Goal: Task Accomplishment & Management: Manage account settings

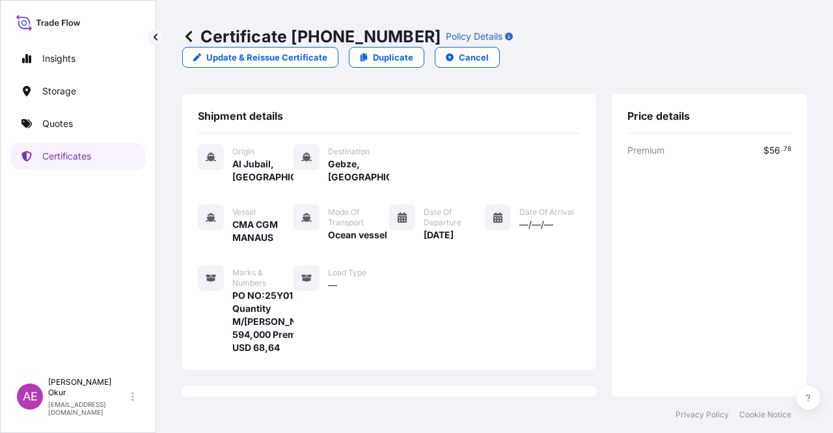
scroll to position [326, 0]
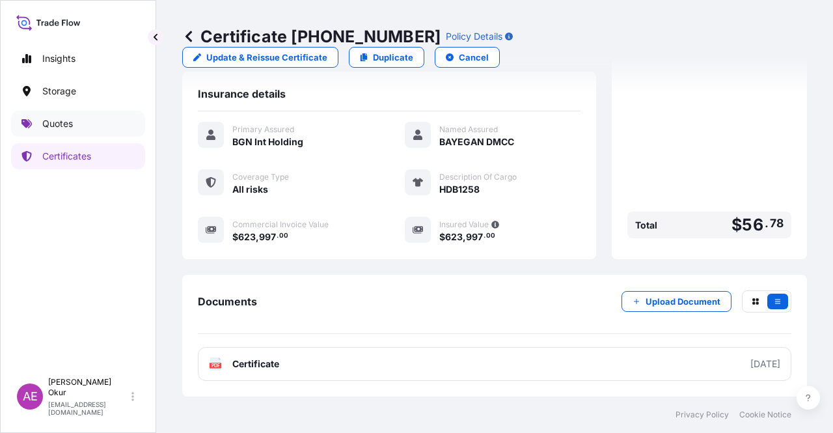
click at [85, 126] on link "Quotes" at bounding box center [78, 124] width 134 height 26
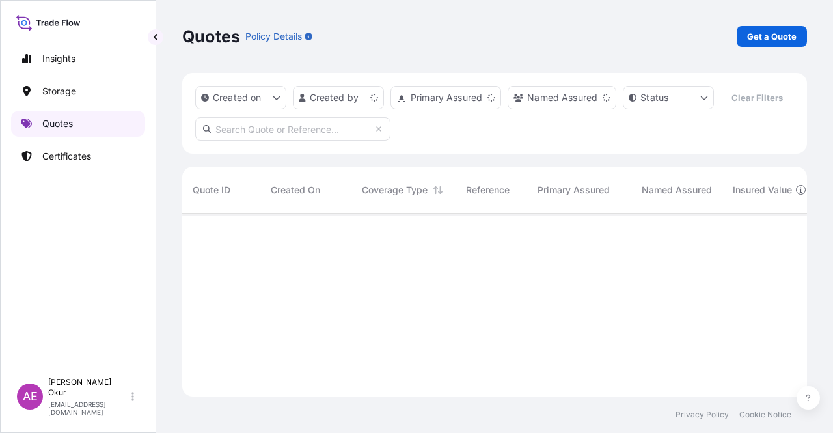
scroll to position [180, 615]
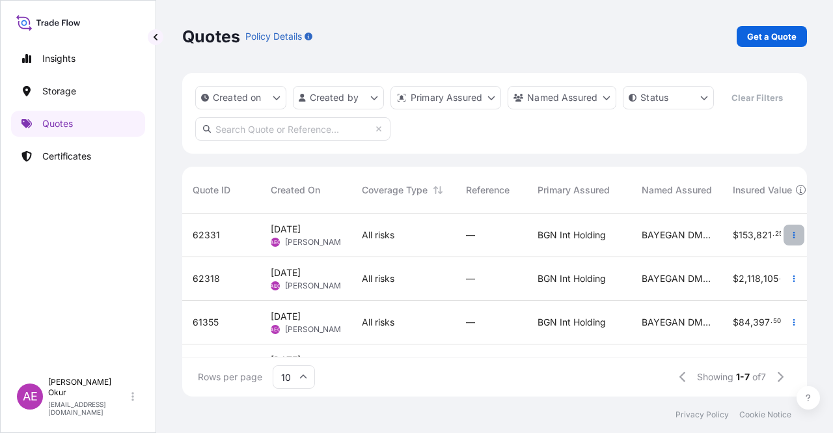
click at [791, 235] on icon "button" at bounding box center [795, 235] width 8 height 8
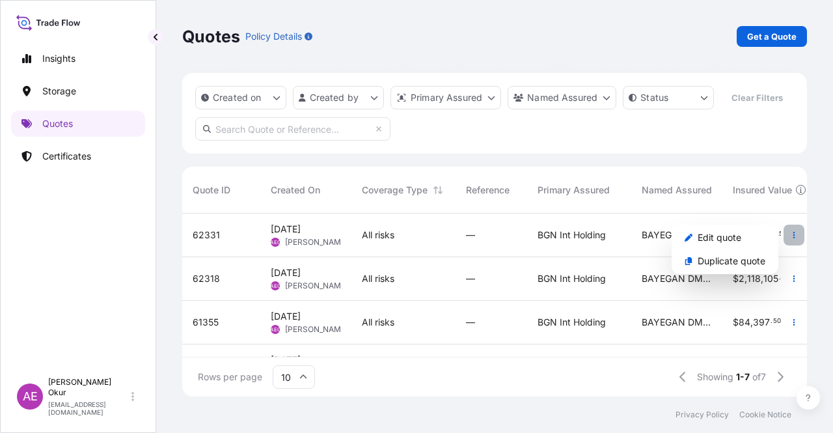
click at [791, 235] on icon "button" at bounding box center [795, 235] width 8 height 8
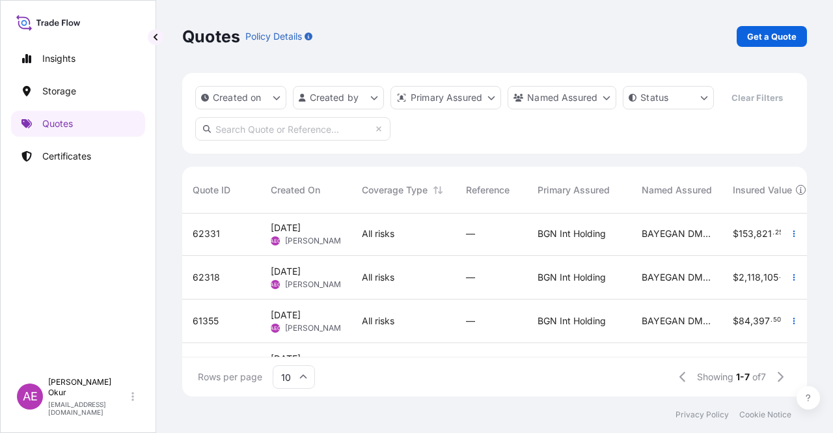
scroll to position [0, 0]
click at [802, 189] on icon at bounding box center [801, 190] width 10 height 10
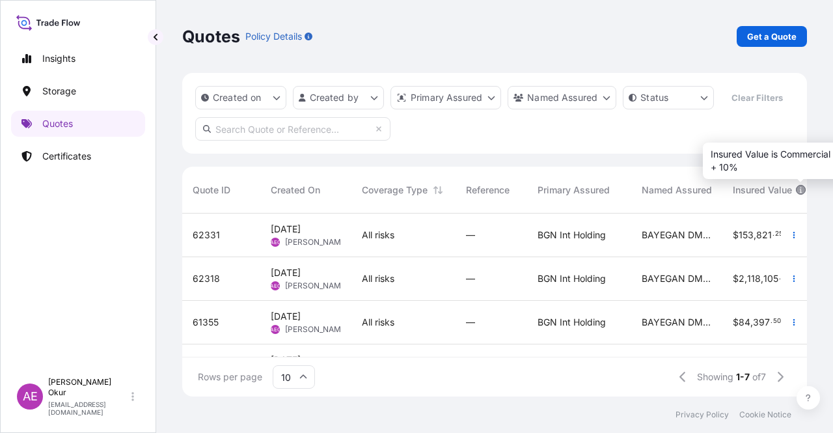
click at [802, 191] on icon at bounding box center [801, 190] width 10 height 10
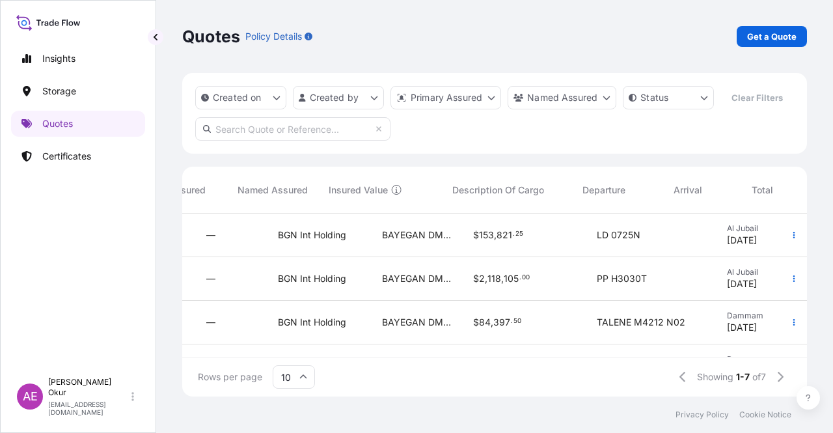
scroll to position [0, 544]
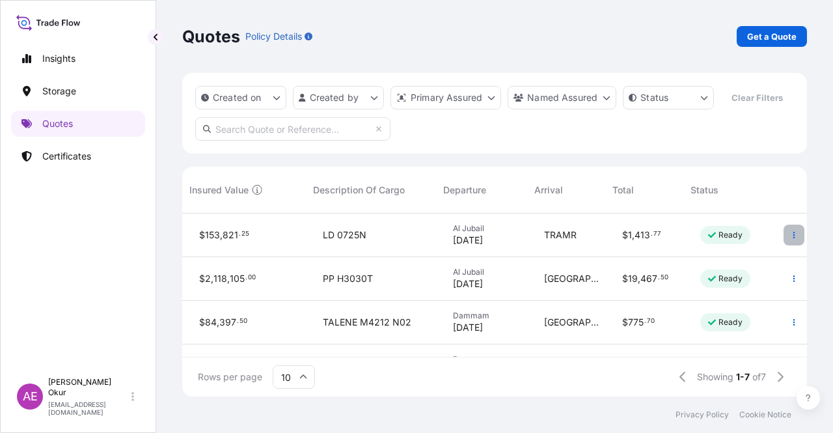
click at [785, 240] on button "button" at bounding box center [794, 235] width 21 height 21
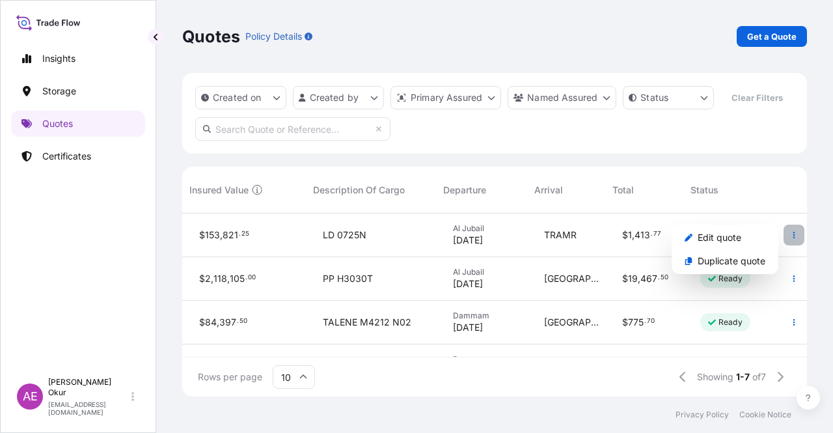
click at [787, 241] on button "button" at bounding box center [794, 235] width 21 height 21
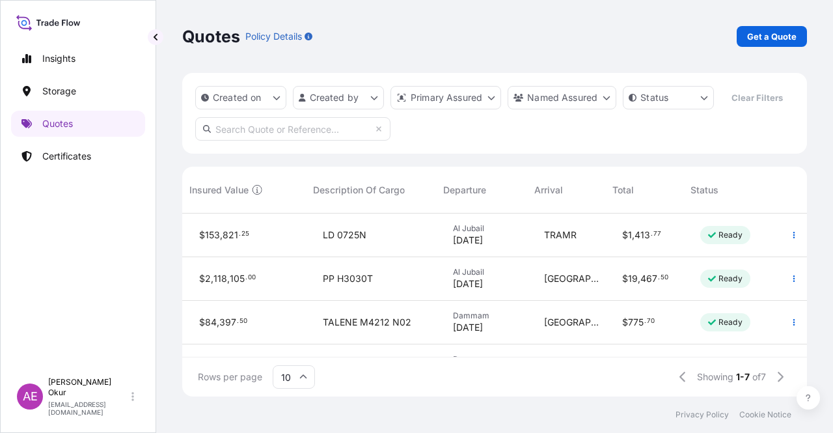
drag, startPoint x: 604, startPoint y: 239, endPoint x: 292, endPoint y: 383, distance: 343.5
click at [292, 383] on input "10" at bounding box center [294, 376] width 42 height 23
click at [278, 327] on div "10 25 50" at bounding box center [294, 314] width 42 height 90
drag, startPoint x: 587, startPoint y: 360, endPoint x: 362, endPoint y: 358, distance: 224.7
click at [372, 363] on div "Rows per page 10 Showing 1-7 of 7" at bounding box center [494, 376] width 625 height 39
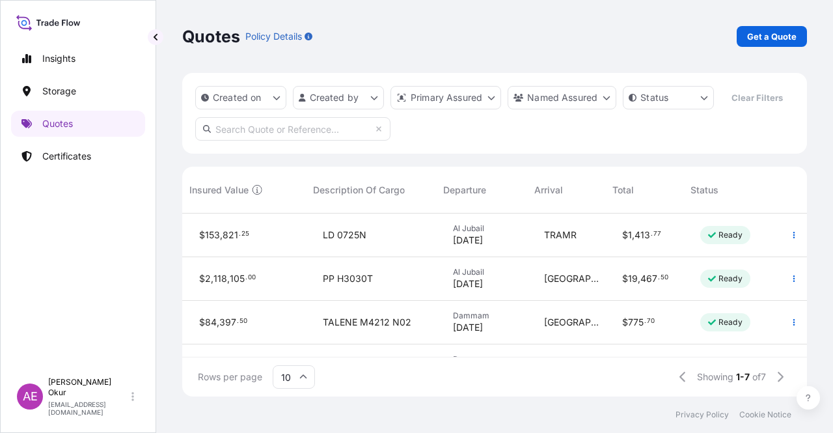
click at [296, 376] on input "10" at bounding box center [294, 376] width 42 height 23
click at [294, 346] on div "50" at bounding box center [294, 341] width 32 height 25
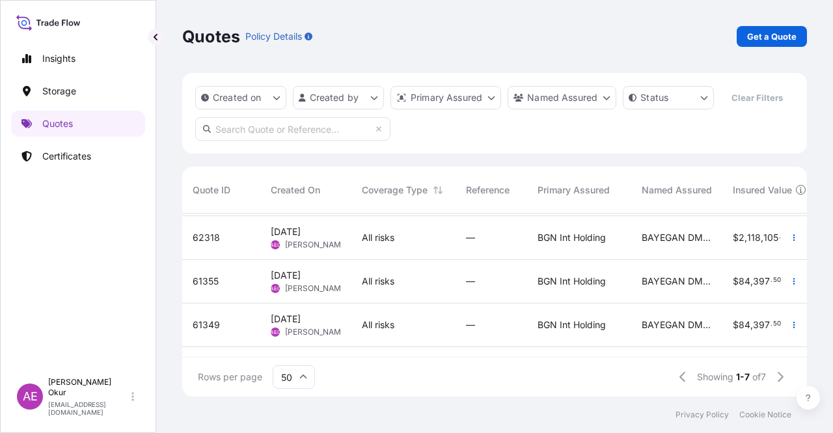
scroll to position [0, 0]
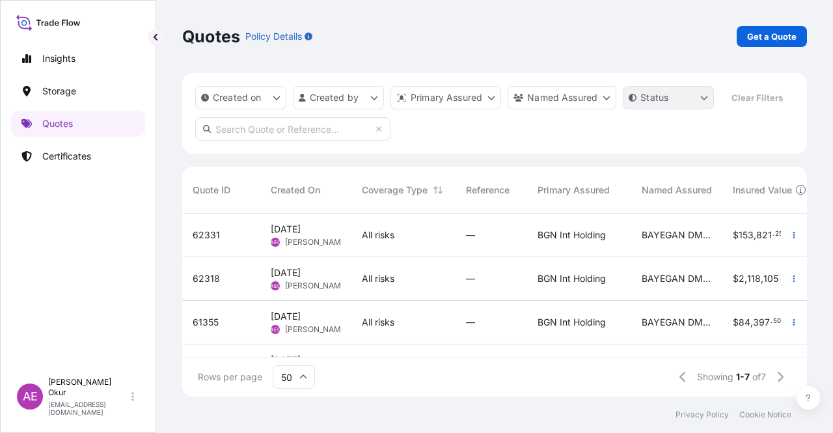
click at [660, 96] on html "Insights Storage Quotes Certificates AE Alp Eren Okur [EMAIL_ADDRESS][DOMAIN_NA…" at bounding box center [416, 216] width 833 height 433
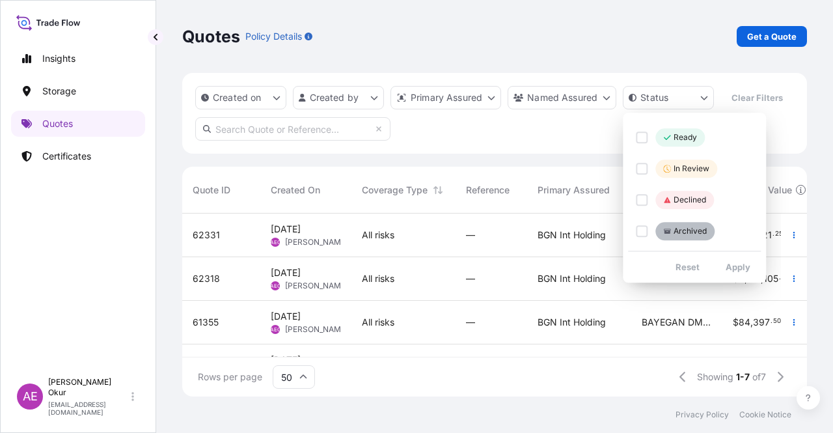
click at [598, 126] on html "Insights Storage Quotes Certificates AE Alp Eren Okur [EMAIL_ADDRESS][DOMAIN_NA…" at bounding box center [416, 216] width 833 height 433
